Goal: Task Accomplishment & Management: Complete application form

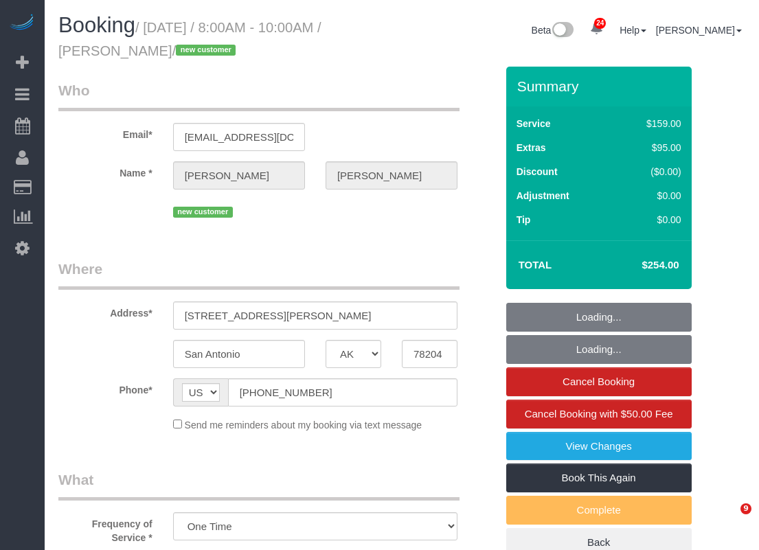
select select "[GEOGRAPHIC_DATA]"
select select "3"
select select "object:881"
select select "spot22"
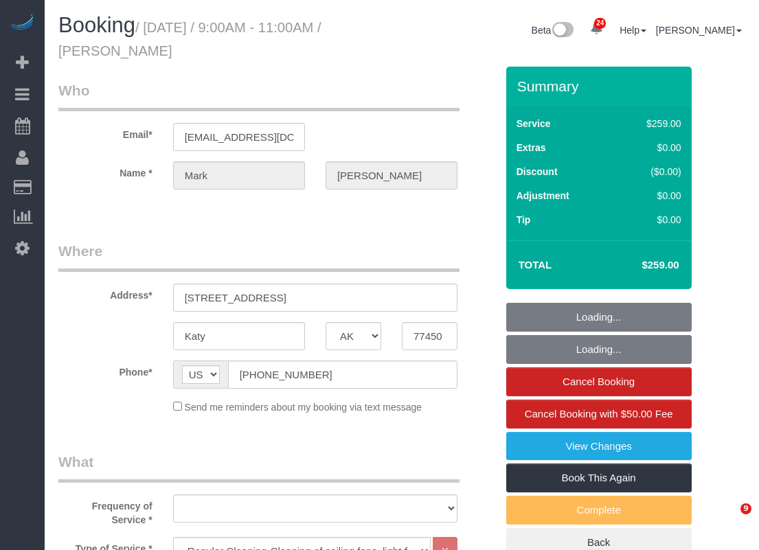
select select "[GEOGRAPHIC_DATA]"
select select "3"
select select "string:fspay-d99e0114-994f-4ee6-b6db-05304be8d4e9"
select select "object:884"
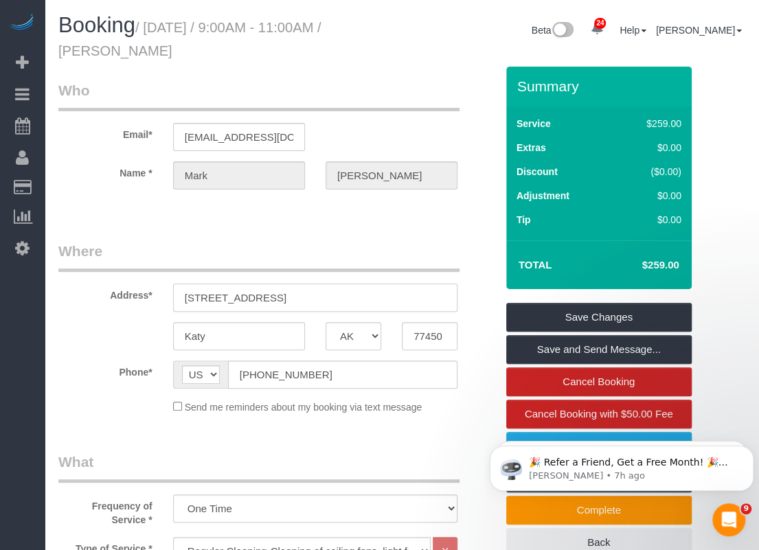
click at [328, 290] on input "1110 Long Prairie Dr" at bounding box center [315, 298] width 285 height 28
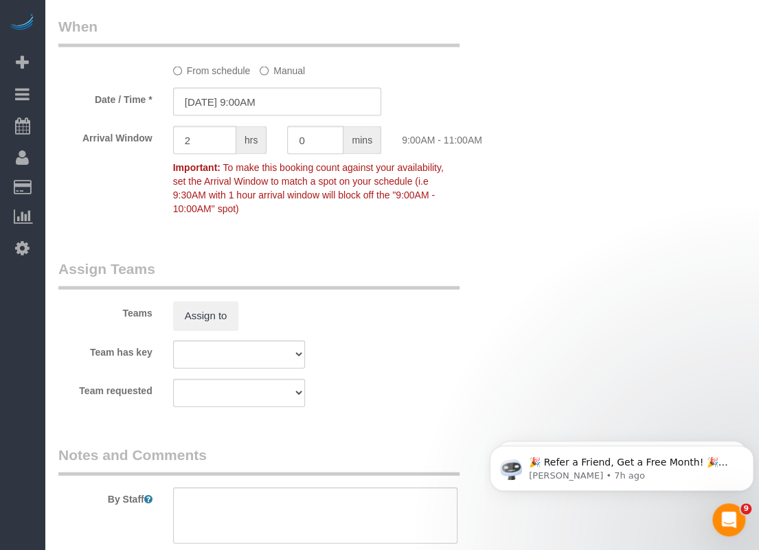
scroll to position [1530, 0]
